Goal: Information Seeking & Learning: Learn about a topic

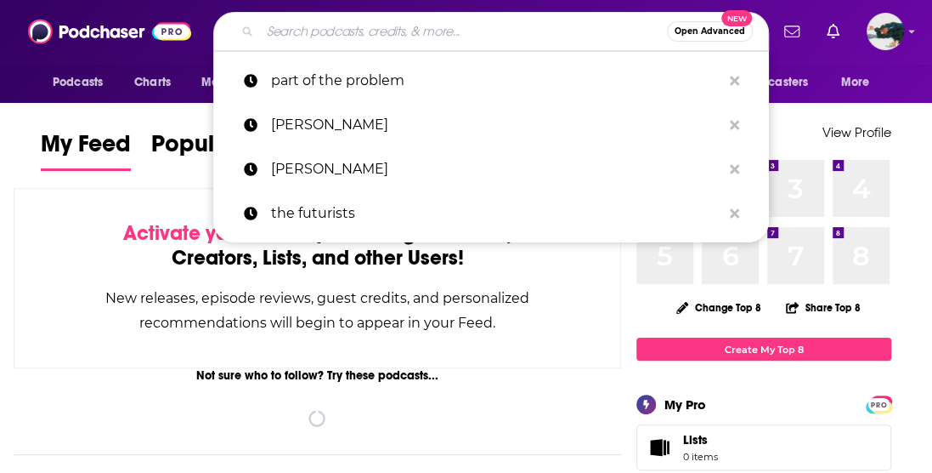
click at [341, 35] on input "Search podcasts, credits, & more..." at bounding box center [463, 31] width 407 height 27
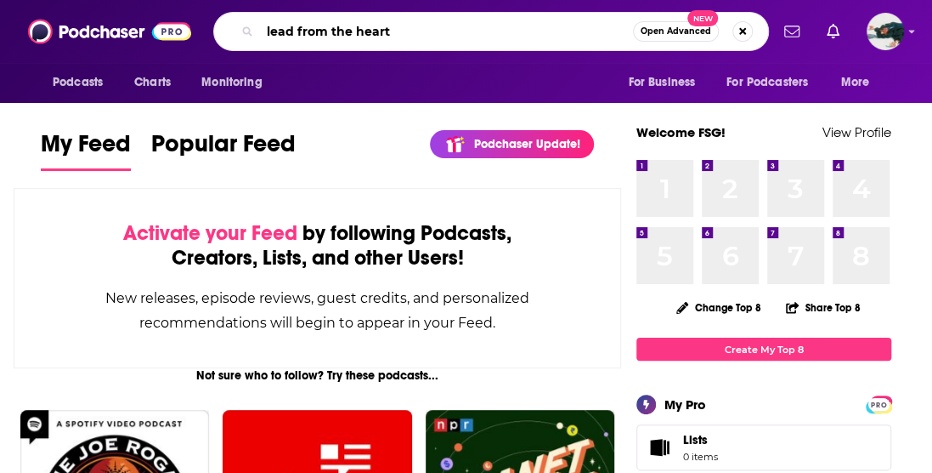
type input "lead from the heart"
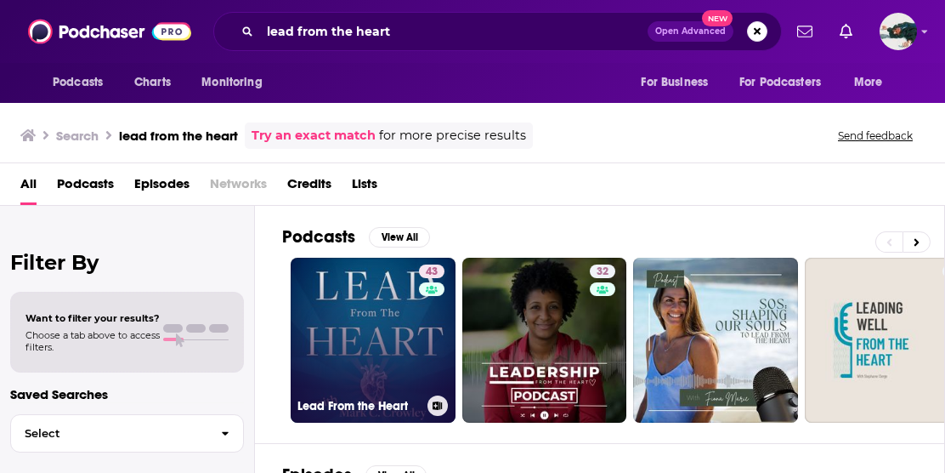
click at [374, 327] on link "43 Lead From the Heart" at bounding box center [373, 340] width 165 height 165
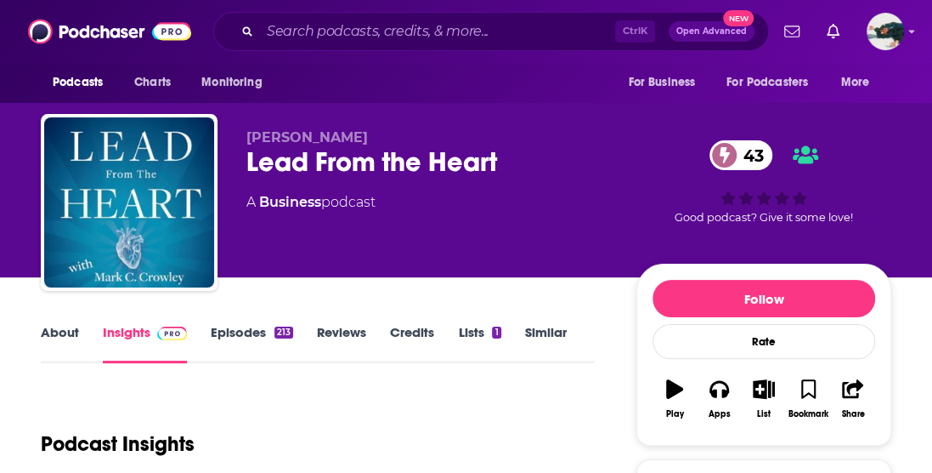
click at [54, 331] on link "About" at bounding box center [60, 343] width 38 height 39
